Goal: Task Accomplishment & Management: Manage account settings

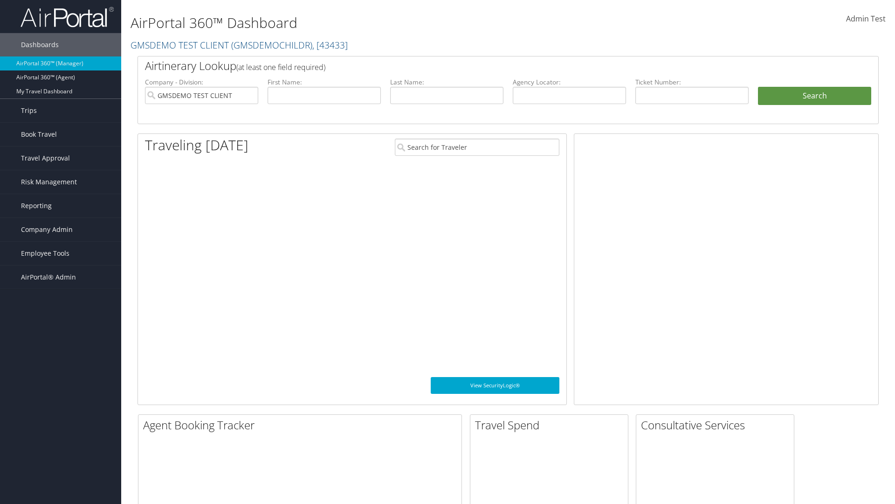
click at [61, 229] on span "Company Admin" at bounding box center [47, 229] width 52 height 23
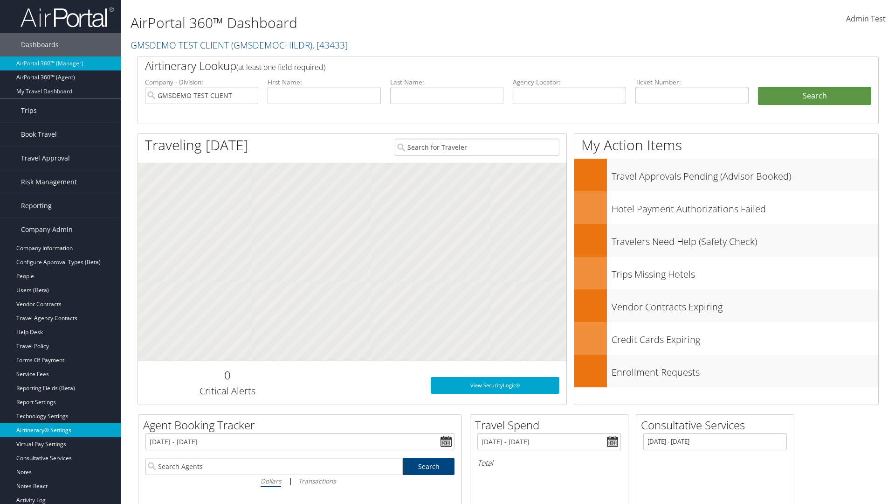
click at [61, 430] on link "Airtinerary® Settings" at bounding box center [60, 430] width 121 height 14
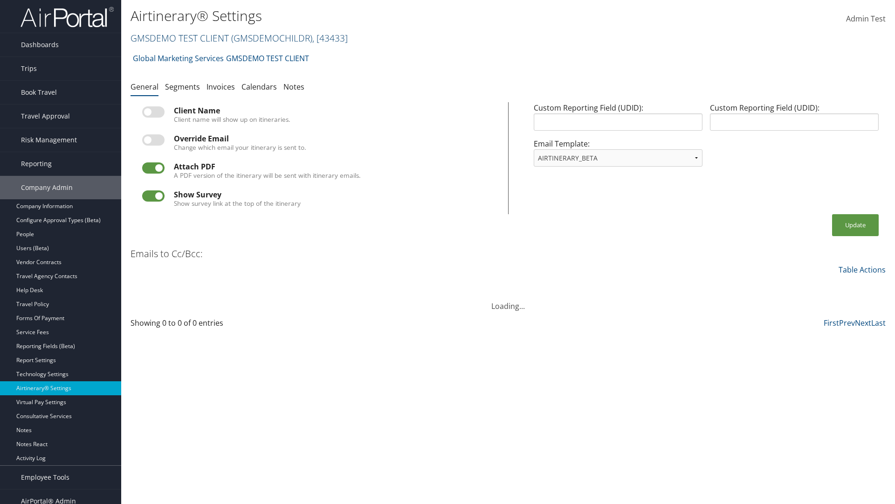
click at [179, 38] on link "GMSDEMO TEST CLIENT ( GMSDEMOCHILDR ) , [ 43433 ]" at bounding box center [239, 38] width 217 height 13
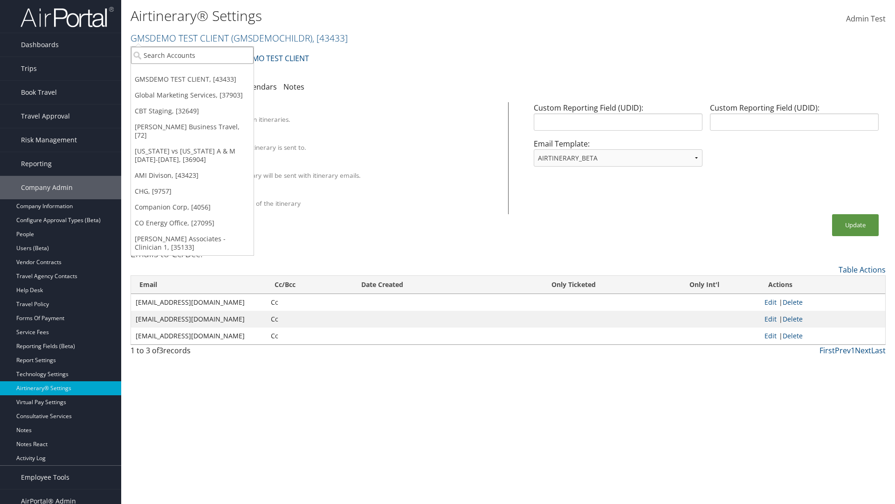
click at [192, 55] on input "search" at bounding box center [192, 55] width 123 height 17
type input "Global Marketing Services"
click at [201, 72] on div "Global Marketing Services (301946), [37903]" at bounding box center [201, 72] width 150 height 8
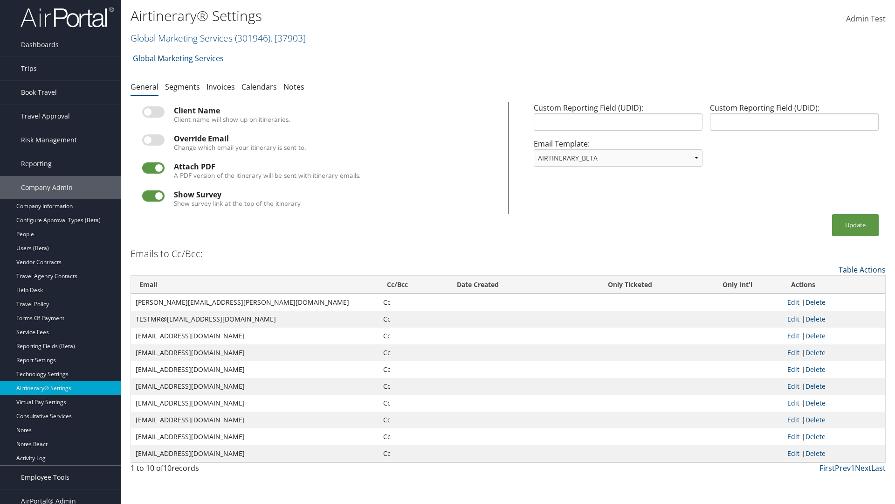
click at [862, 269] on link "Table Actions" at bounding box center [862, 269] width 47 height 10
click at [824, 284] on link "Add New Cc Email" at bounding box center [824, 284] width 123 height 16
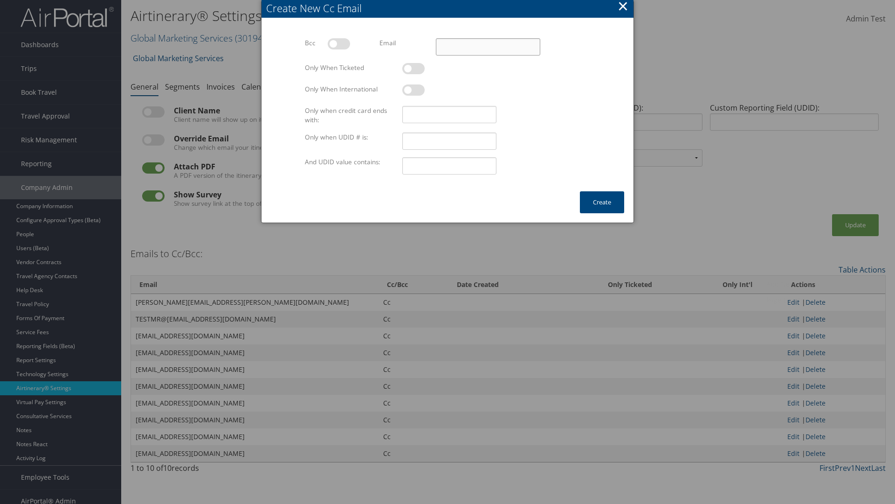
click at [488, 47] on input "Email" at bounding box center [488, 46] width 104 height 17
type input "test@test.com"
click at [602, 202] on button "Create" at bounding box center [602, 202] width 44 height 22
